Goal: Task Accomplishment & Management: Use online tool/utility

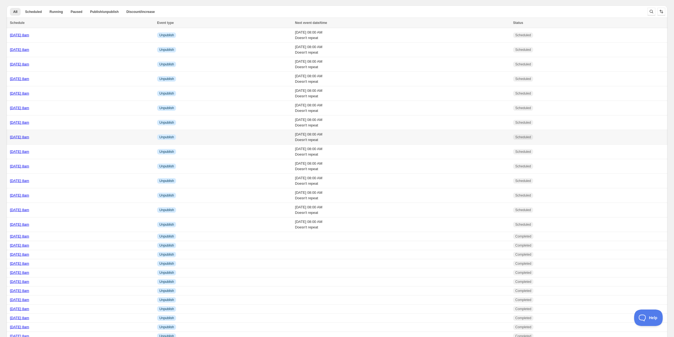
click at [82, 135] on div "[DATE] 8am" at bounding box center [82, 138] width 144 height 6
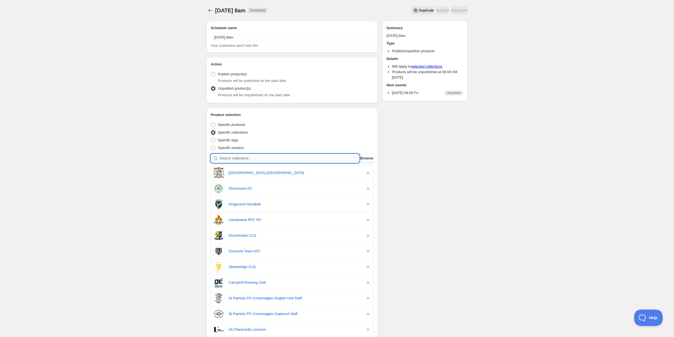
click at [237, 160] on input "search" at bounding box center [290, 158] width 140 height 9
type input "b"
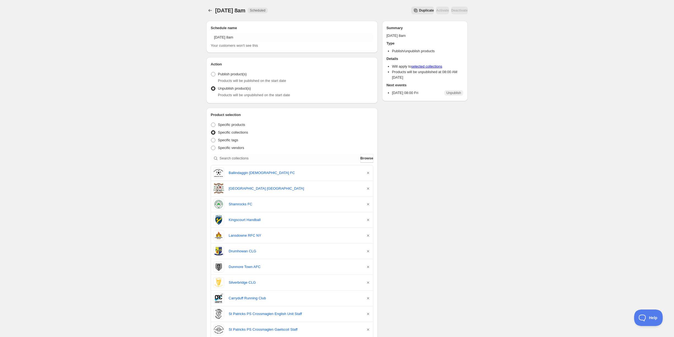
scroll to position [286, 0]
